Goal: Information Seeking & Learning: Learn about a topic

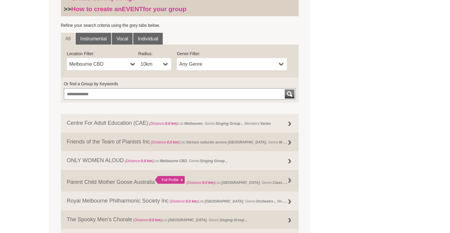
scroll to position [182, 0]
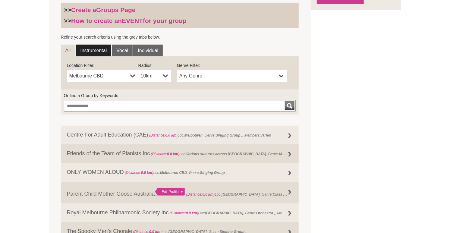
click at [100, 47] on link "Instrumental" at bounding box center [94, 51] width 36 height 12
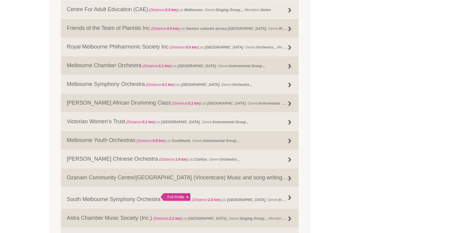
scroll to position [151, 0]
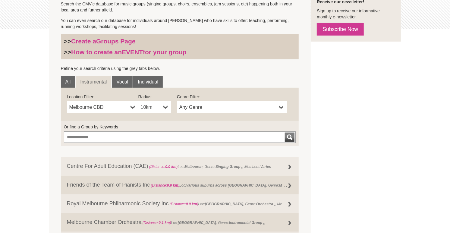
click at [102, 113] on link "Melbourne CBD" at bounding box center [102, 107] width 71 height 12
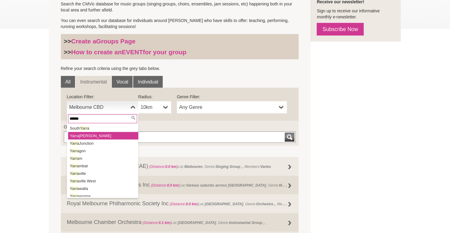
type input "*****"
click at [102, 135] on li "Yarra Glen" at bounding box center [103, 136] width 70 height 8
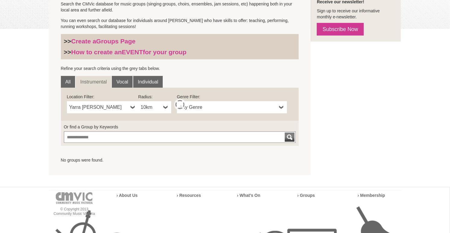
scroll to position [239, 0]
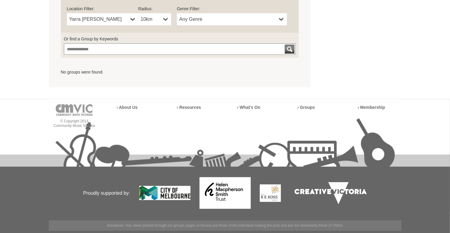
click at [156, 17] on span "10km" at bounding box center [151, 19] width 20 height 7
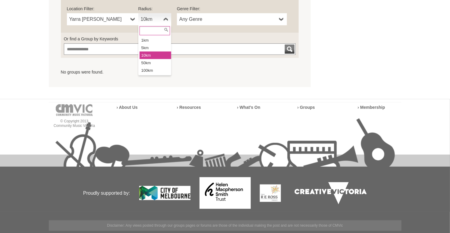
click at [154, 61] on li "50km" at bounding box center [156, 63] width 32 height 8
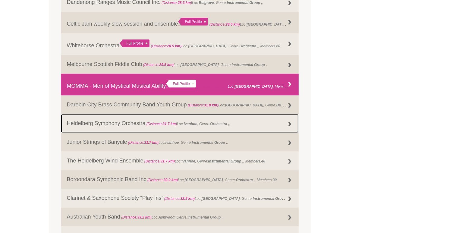
scroll to position [276, 0]
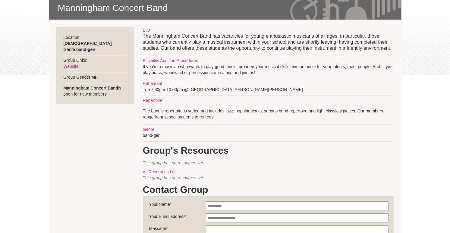
scroll to position [94, 0]
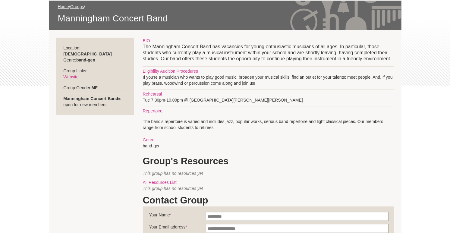
drag, startPoint x: 170, startPoint y: 99, endPoint x: 250, endPoint y: 100, distance: 79.6
click at [249, 100] on div "BIO The Manningham Concert Band has vacancies for young enthusiastic musicians …" at bounding box center [268, 182] width 251 height 288
click at [250, 100] on div "BIO The Manningham Concert Band has vacancies for young enthusiastic musicians …" at bounding box center [268, 182] width 251 height 288
drag, startPoint x: 182, startPoint y: 119, endPoint x: 274, endPoint y: 122, distance: 92.0
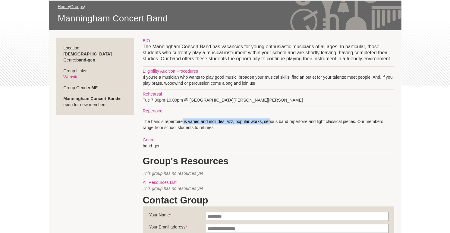
click at [271, 122] on p "The band's repertoire is varied and includes jazz, popular works, serious band …" at bounding box center [268, 125] width 251 height 12
click at [273, 122] on p "The band's repertoire is varied and includes jazz, popular works, serious band …" at bounding box center [268, 125] width 251 height 12
click at [278, 122] on p "The band's repertoire is varied and includes jazz, popular works, serious band …" at bounding box center [268, 125] width 251 height 12
drag, startPoint x: 259, startPoint y: 44, endPoint x: 327, endPoint y: 44, distance: 68.2
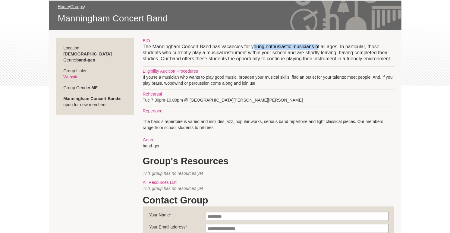
click at [324, 44] on p "The Manningham Concert Band has vacancies for young enthusiastic musicians of a…" at bounding box center [268, 53] width 251 height 18
click at [327, 44] on p "The Manningham Concert Band has vacancies for young enthusiastic musicians of a…" at bounding box center [268, 53] width 251 height 18
drag, startPoint x: 202, startPoint y: 52, endPoint x: 240, endPoint y: 52, distance: 38.0
click at [240, 52] on p "The Manningham Concert Band has vacancies for young enthusiastic musicians of a…" at bounding box center [268, 53] width 251 height 18
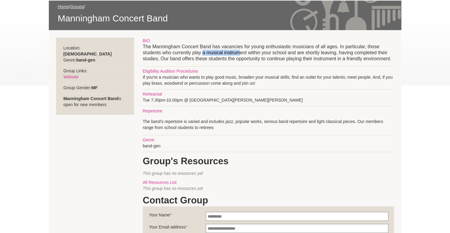
click at [240, 52] on p "The Manningham Concert Band has vacancies for young enthusiastic musicians of a…" at bounding box center [268, 53] width 251 height 18
click at [211, 52] on p "The Manningham Concert Band has vacancies for young enthusiastic musicians of a…" at bounding box center [268, 53] width 251 height 18
drag, startPoint x: 202, startPoint y: 52, endPoint x: 341, endPoint y: 54, distance: 138.2
click at [341, 54] on p "The Manningham Concert Band has vacancies for young enthusiastic musicians of a…" at bounding box center [268, 53] width 251 height 18
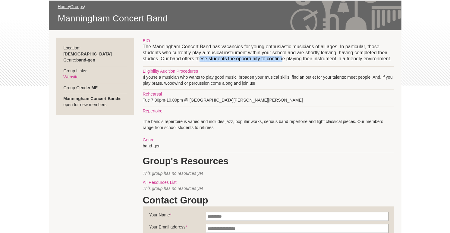
drag, startPoint x: 199, startPoint y: 59, endPoint x: 284, endPoint y: 60, distance: 84.8
click at [284, 60] on p "The Manningham Concert Band has vacancies for young enthusiastic musicians of a…" at bounding box center [268, 53] width 251 height 18
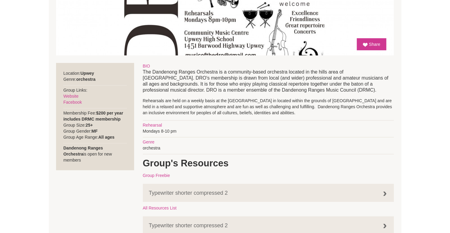
scroll to position [157, 0]
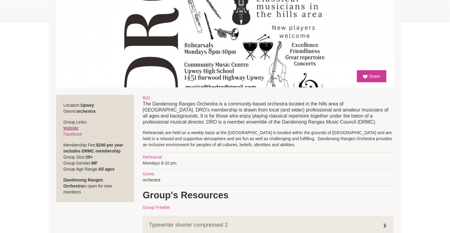
click at [75, 128] on link "Website" at bounding box center [70, 128] width 15 height 5
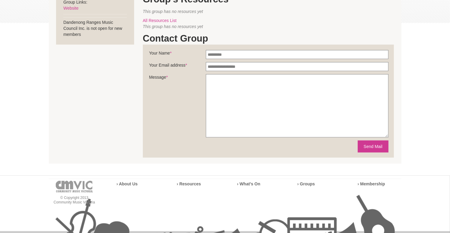
scroll to position [31, 0]
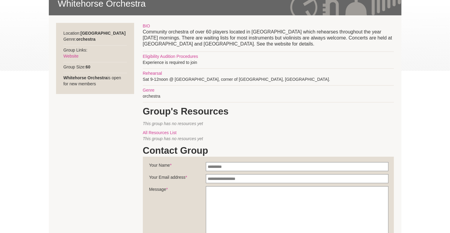
scroll to position [63, 0]
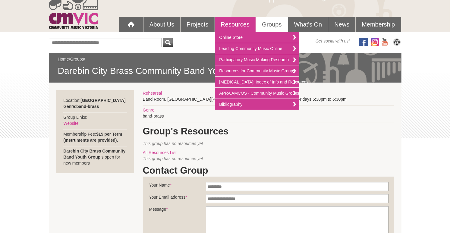
scroll to position [94, 0]
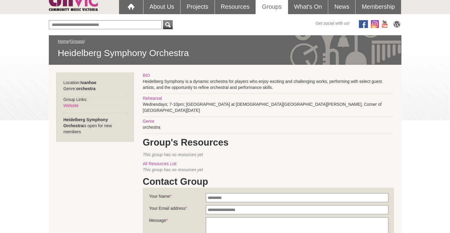
scroll to position [31, 0]
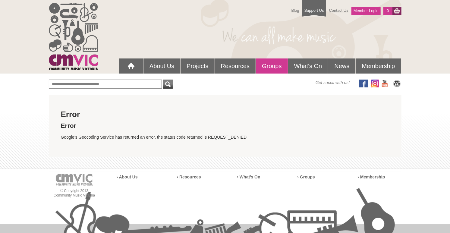
click at [278, 66] on link "Groups" at bounding box center [272, 66] width 32 height 15
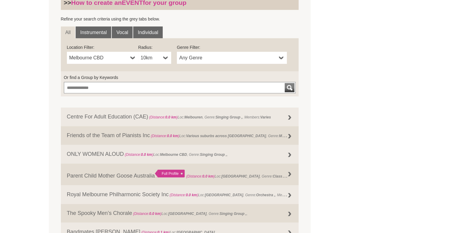
scroll to position [182, 0]
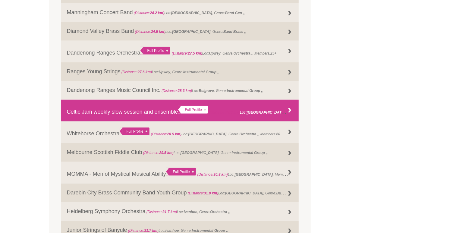
scroll to position [314, 0]
